Goal: Transaction & Acquisition: Register for event/course

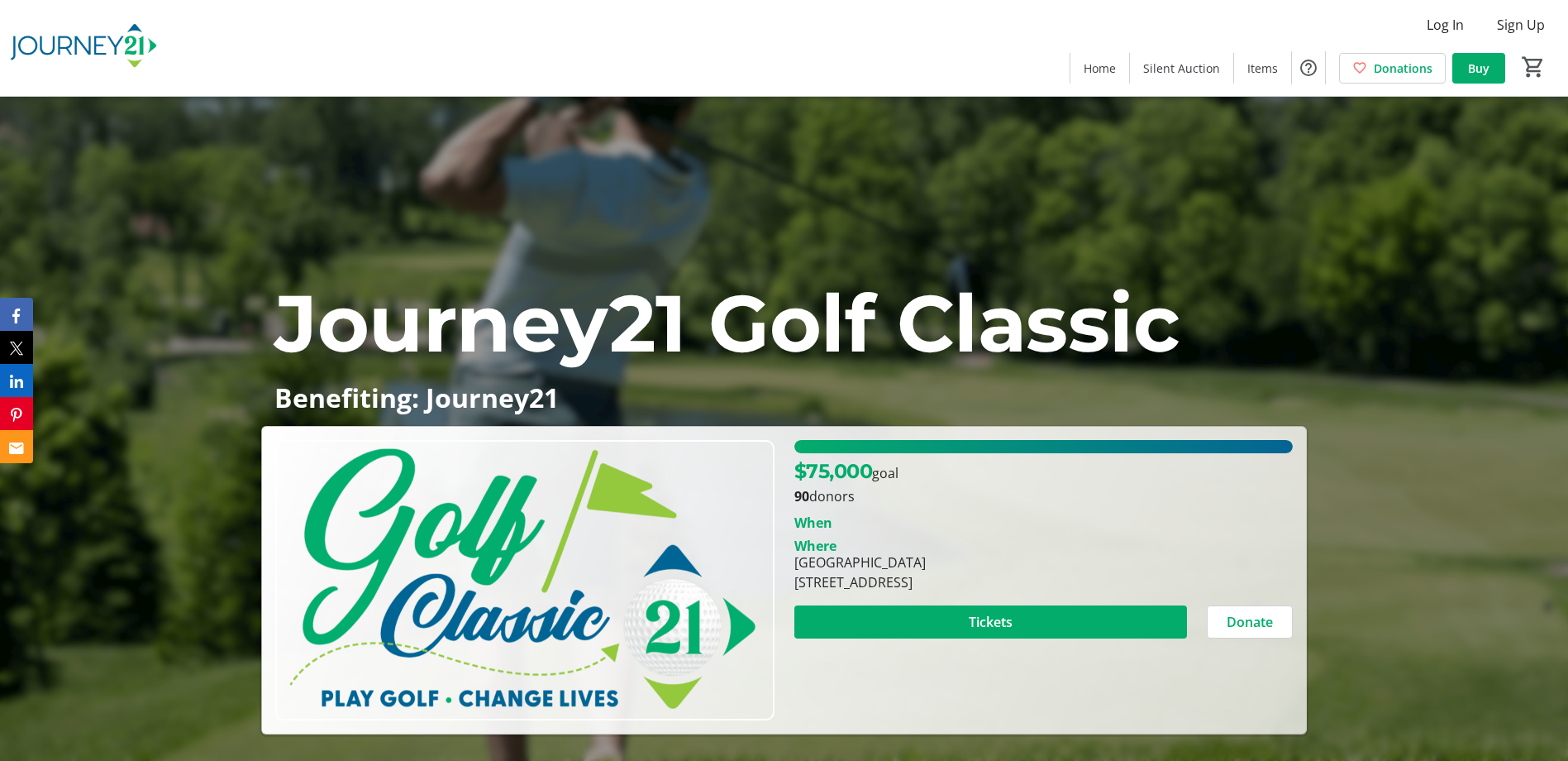
click at [491, 613] on img at bounding box center [524, 580] width 498 height 280
click at [1101, 66] on span "Home" at bounding box center [1100, 68] width 32 height 18
click at [971, 613] on span "Tickets" at bounding box center [990, 622] width 43 height 19
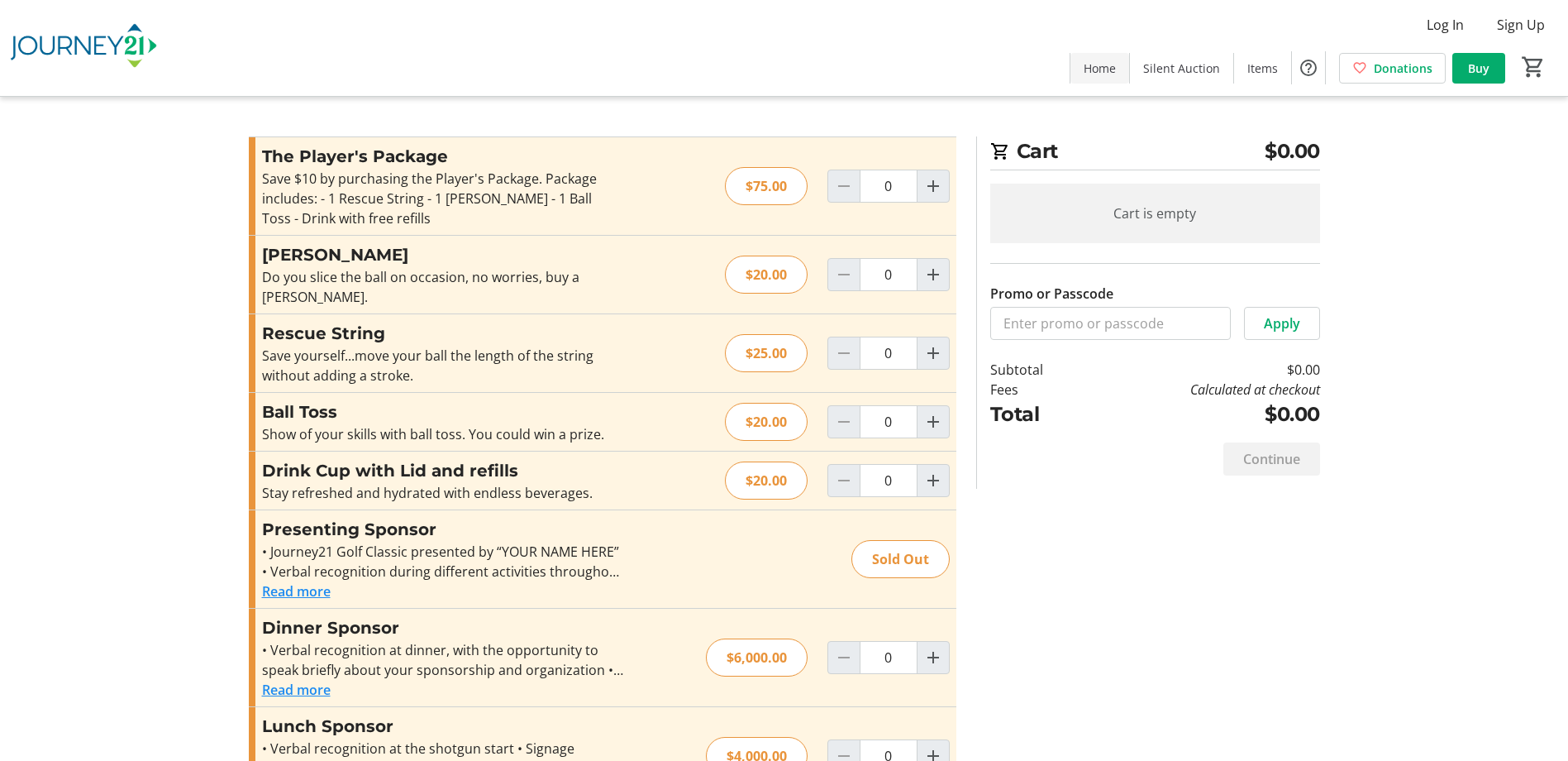
click at [1115, 71] on span "Home" at bounding box center [1100, 68] width 32 height 18
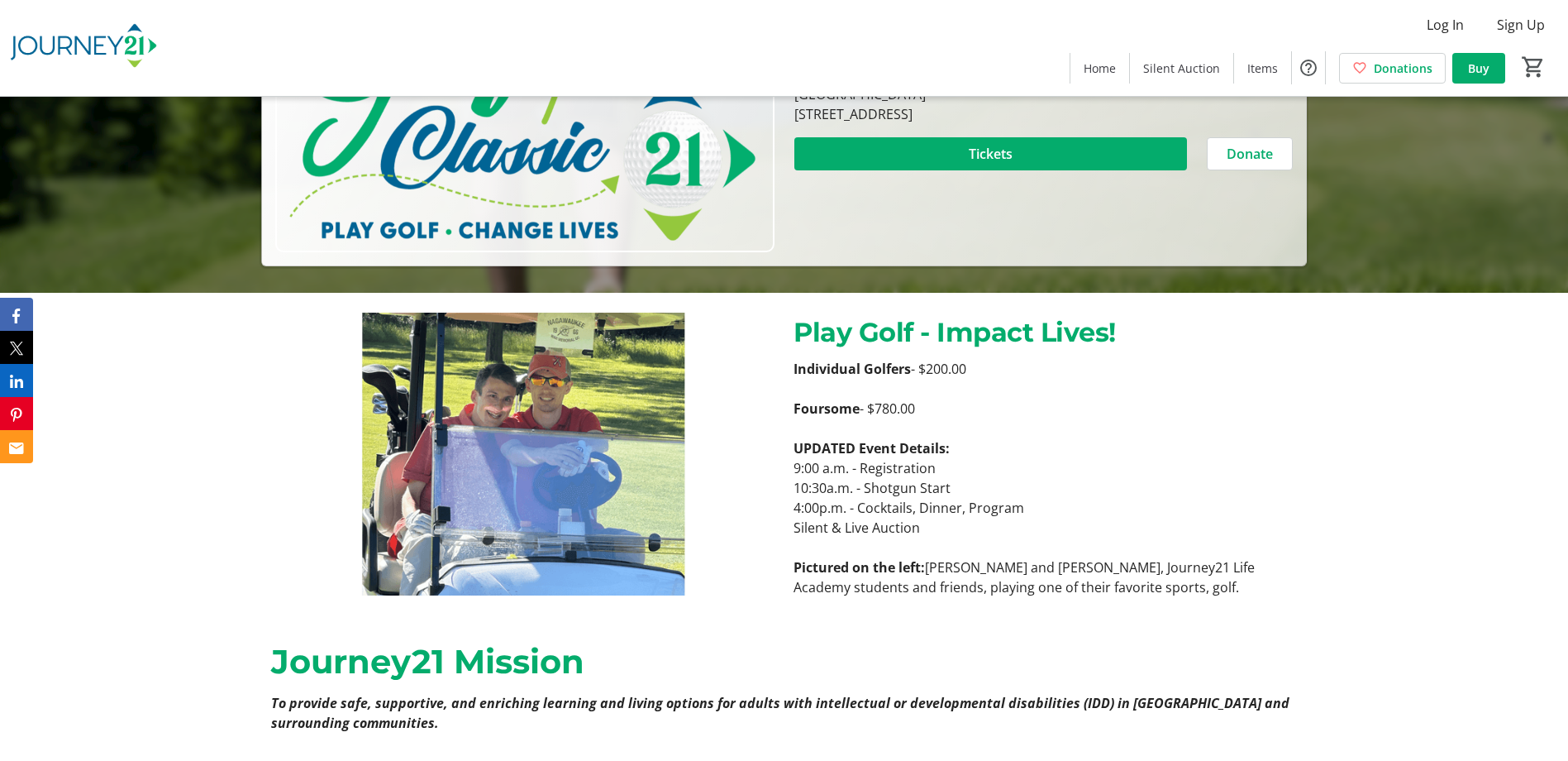
scroll to position [496, 0]
